Goal: Information Seeking & Learning: Learn about a topic

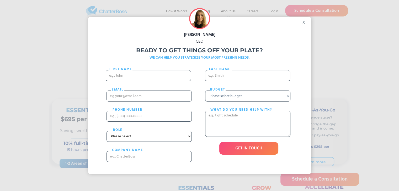
click at [307, 21] on div "x" at bounding box center [305, 21] width 12 height 8
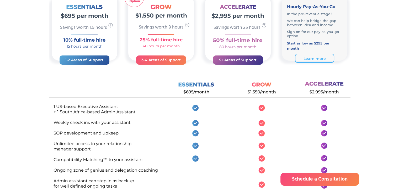
scroll to position [52, 0]
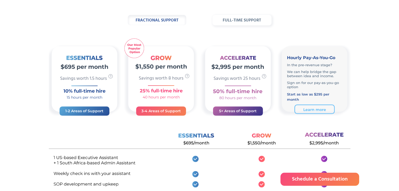
click at [309, 105] on link "Learn more" at bounding box center [314, 109] width 40 height 9
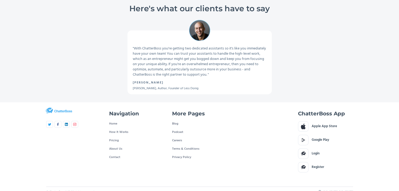
scroll to position [344, 0]
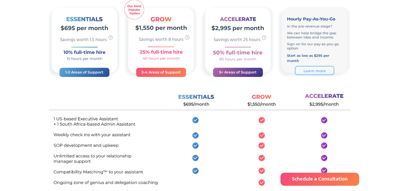
scroll to position [79, 0]
